Goal: Transaction & Acquisition: Purchase product/service

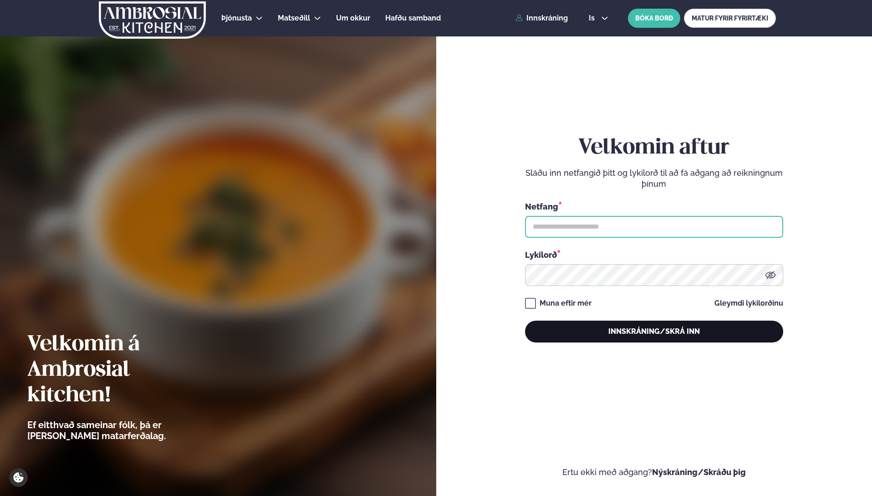
type input "**********"
click at [635, 333] on button "Innskráning/Skrá inn" at bounding box center [654, 332] width 258 height 22
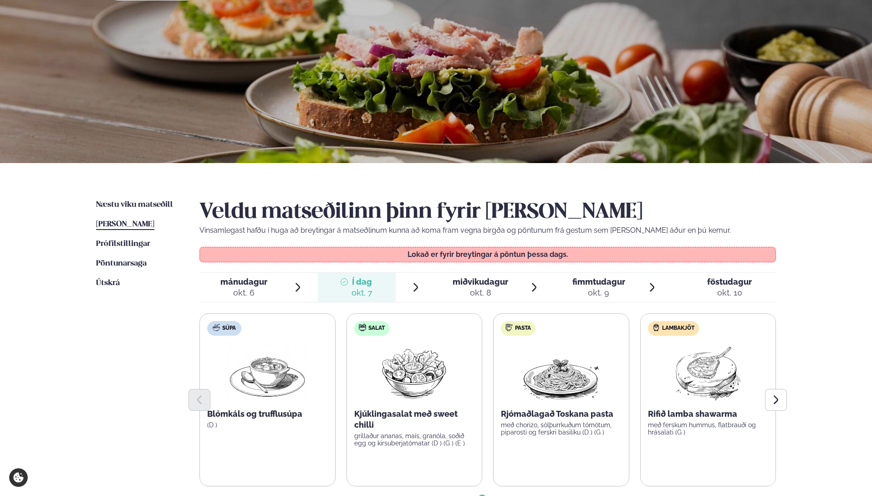
scroll to position [182, 0]
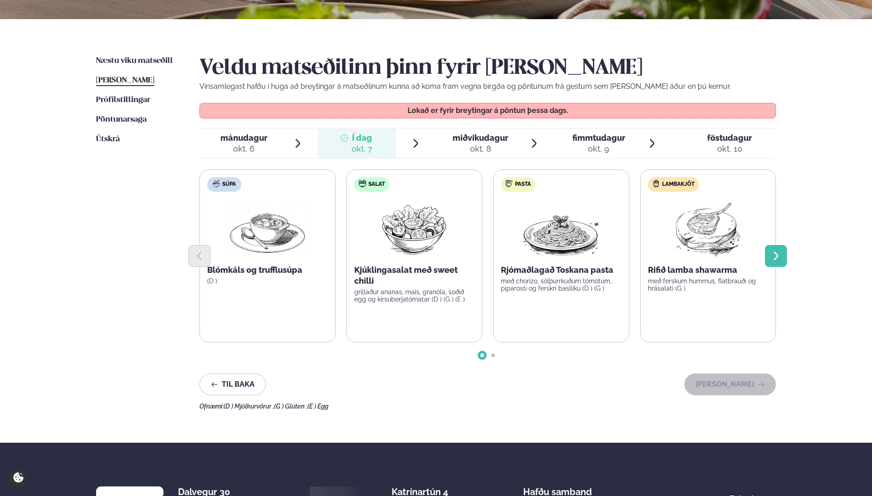
click at [777, 258] on icon "Next slide" at bounding box center [775, 255] width 11 height 11
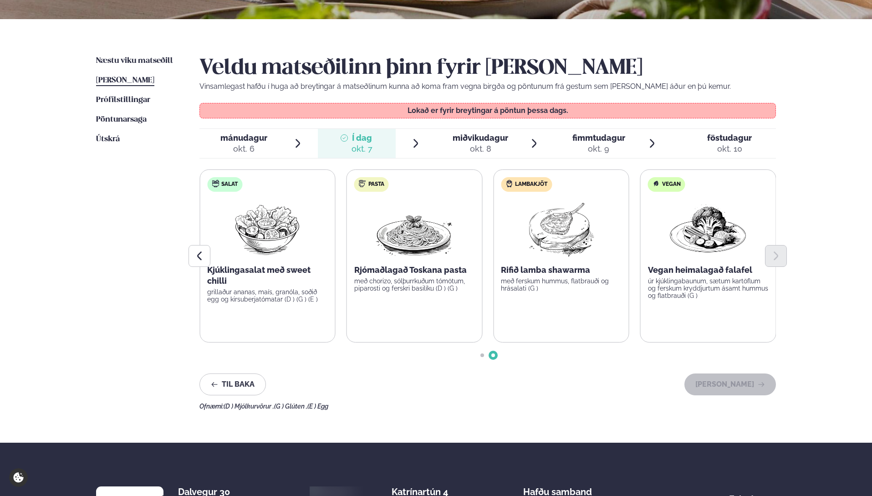
click at [529, 147] on icon at bounding box center [534, 143] width 11 height 11
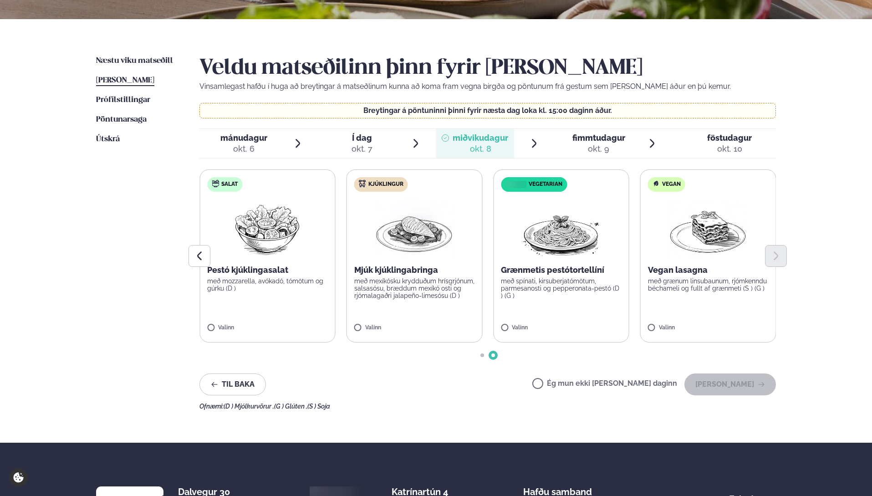
click at [425, 242] on img at bounding box center [414, 228] width 80 height 58
click at [735, 387] on button "[PERSON_NAME]" at bounding box center [730, 384] width 92 height 22
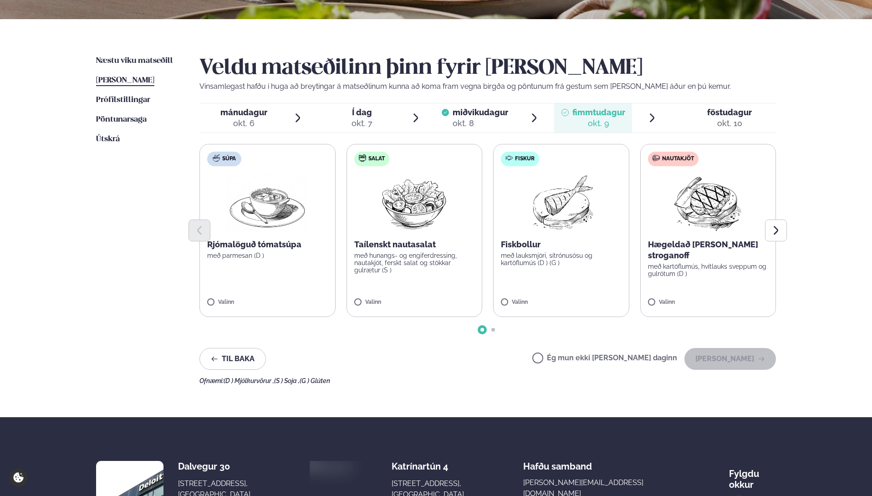
click at [363, 115] on span "Í dag" at bounding box center [362, 112] width 21 height 11
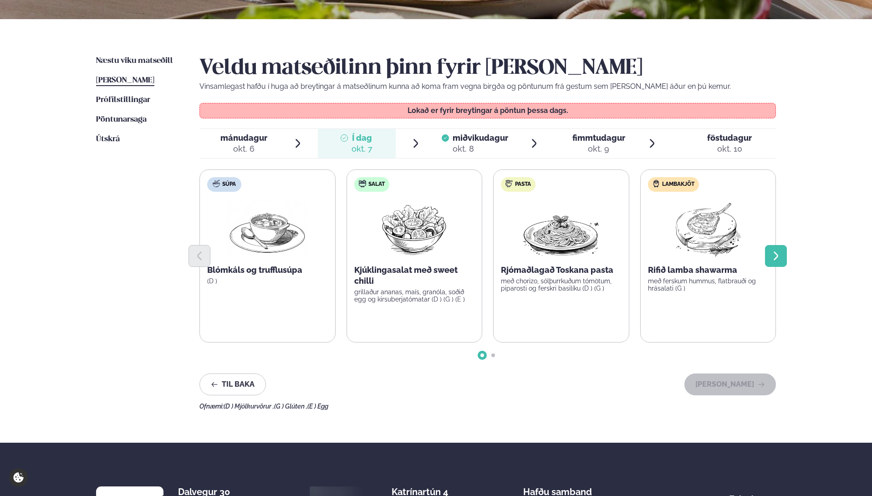
click at [781, 260] on icon "Next slide" at bounding box center [775, 255] width 11 height 11
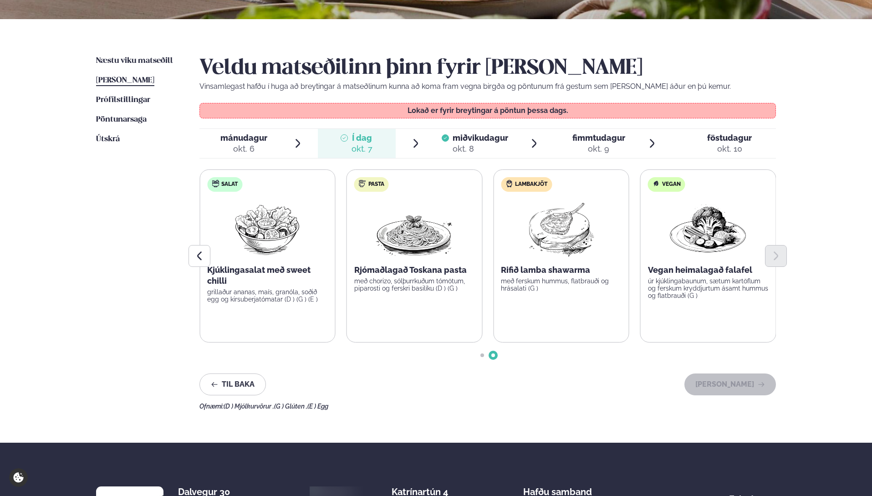
click at [487, 139] on span "miðvikudagur" at bounding box center [481, 138] width 56 height 10
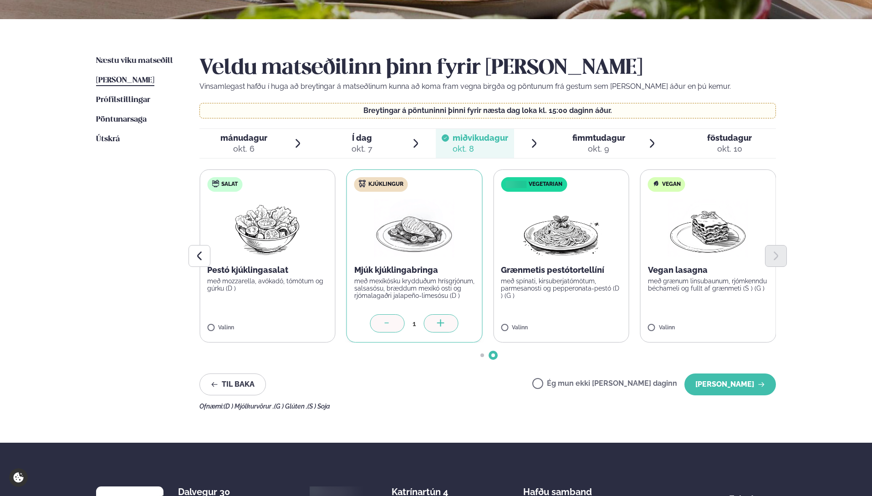
click at [601, 140] on span "fimmtudagur" at bounding box center [598, 138] width 53 height 10
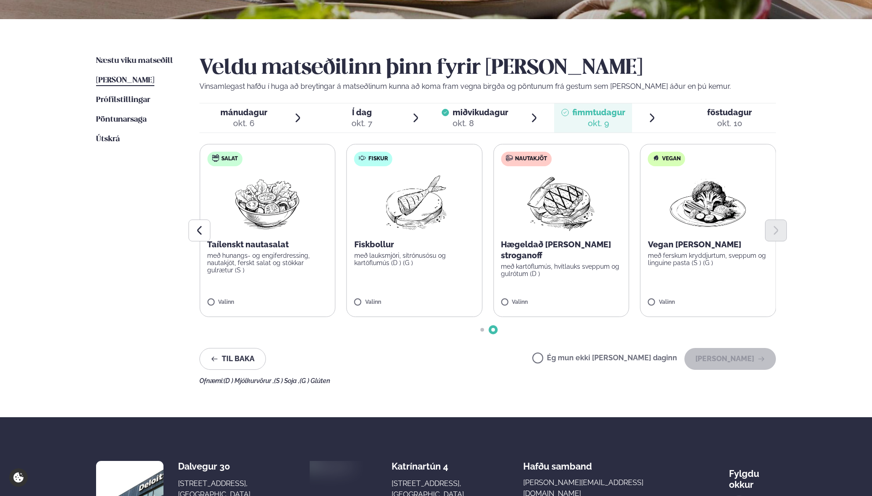
click at [405, 210] on img at bounding box center [414, 202] width 81 height 58
click at [724, 361] on button "[PERSON_NAME]" at bounding box center [730, 359] width 92 height 22
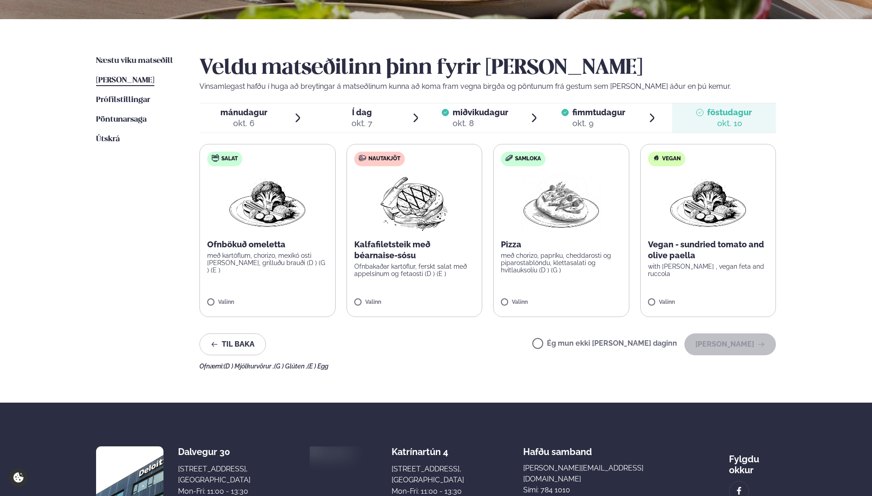
click at [270, 184] on img at bounding box center [267, 202] width 80 height 58
click at [736, 349] on button "[PERSON_NAME]" at bounding box center [730, 344] width 92 height 22
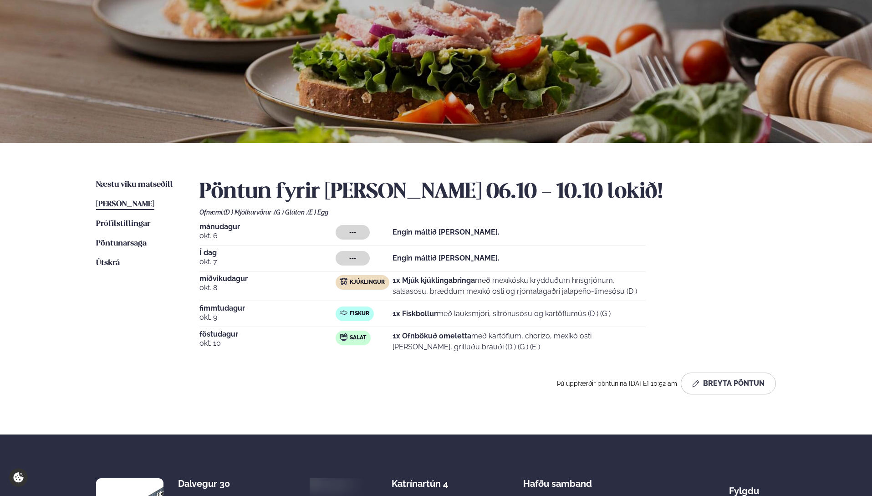
scroll to position [0, 0]
